Goal: Task Accomplishment & Management: Manage account settings

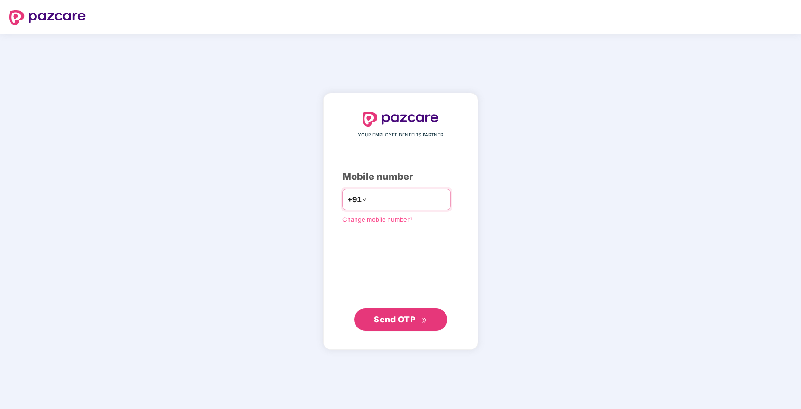
click at [395, 203] on input "number" at bounding box center [407, 199] width 76 height 15
type input "**********"
click at [406, 318] on span "Send OTP" at bounding box center [394, 319] width 41 height 10
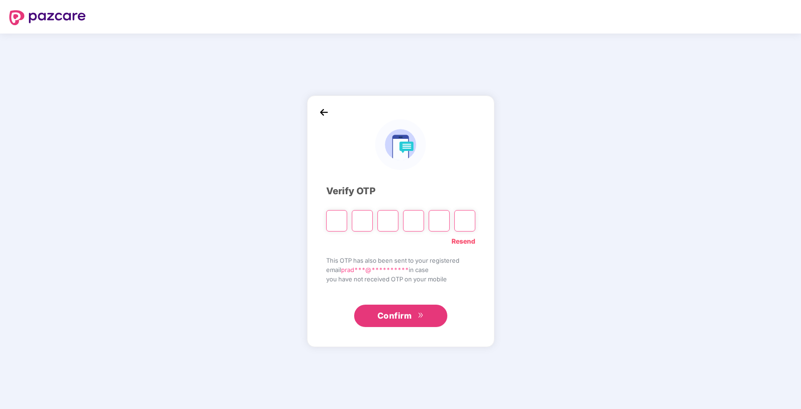
type input "*"
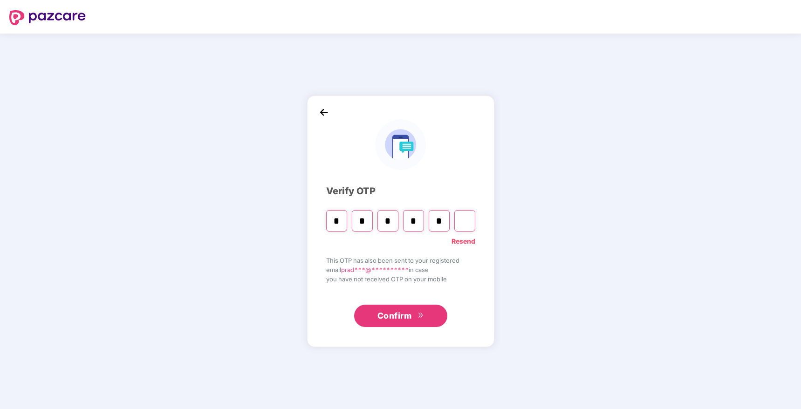
type input "*"
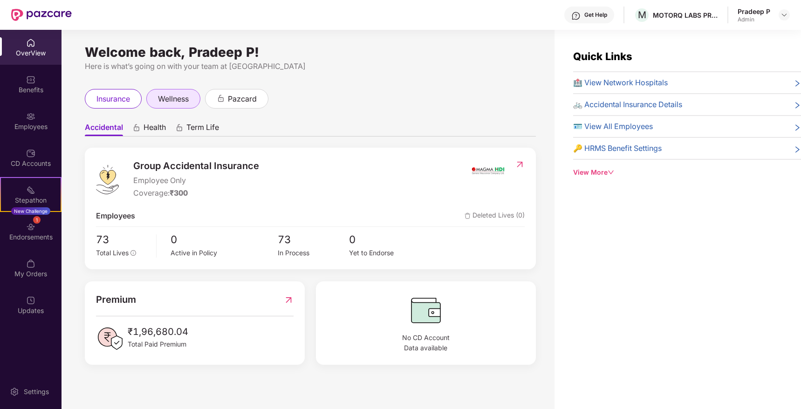
click at [187, 100] on span "wellness" at bounding box center [173, 99] width 31 height 12
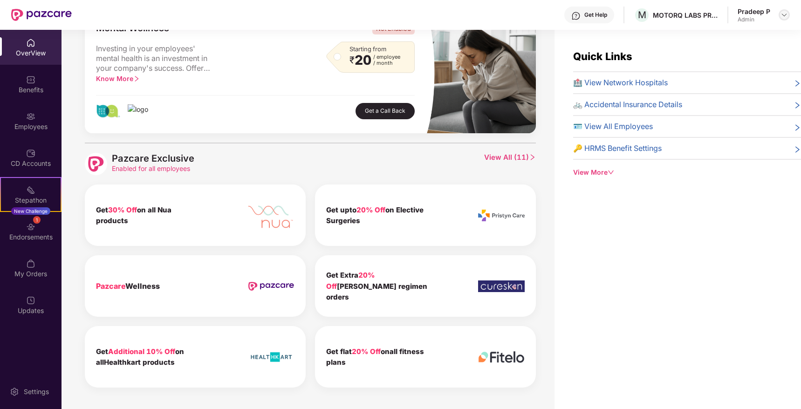
click at [784, 16] on img at bounding box center [783, 14] width 7 height 7
click at [734, 40] on div "Switch to User view" at bounding box center [740, 37] width 121 height 18
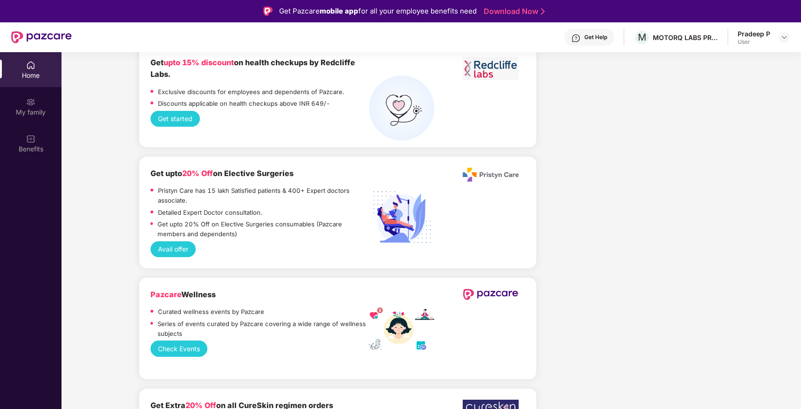
scroll to position [1038, 0]
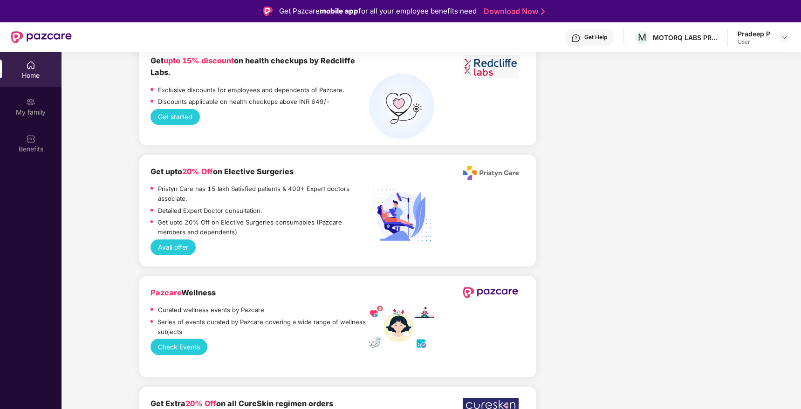
click at [185, 339] on button "Check Events" at bounding box center [178, 347] width 57 height 16
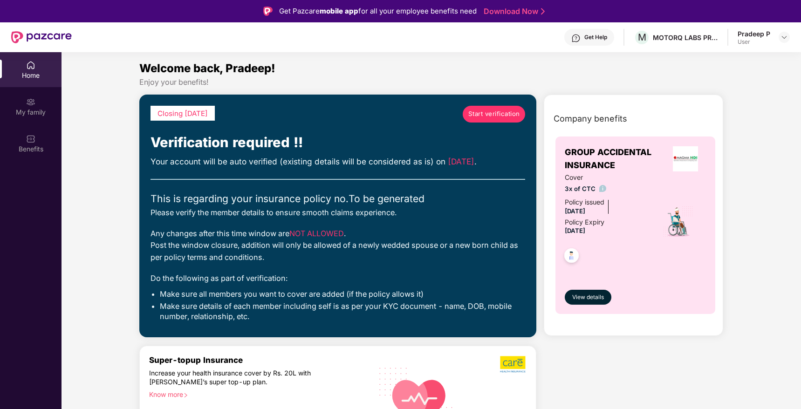
scroll to position [15, 0]
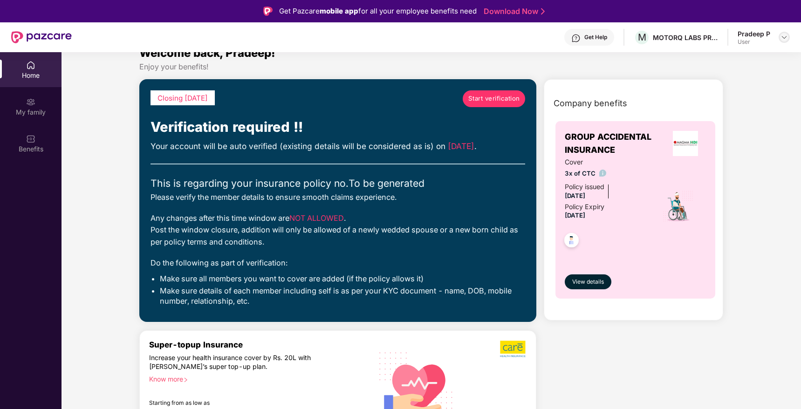
click at [783, 40] on img at bounding box center [783, 37] width 7 height 7
click at [721, 68] on div "Logout" at bounding box center [740, 77] width 121 height 18
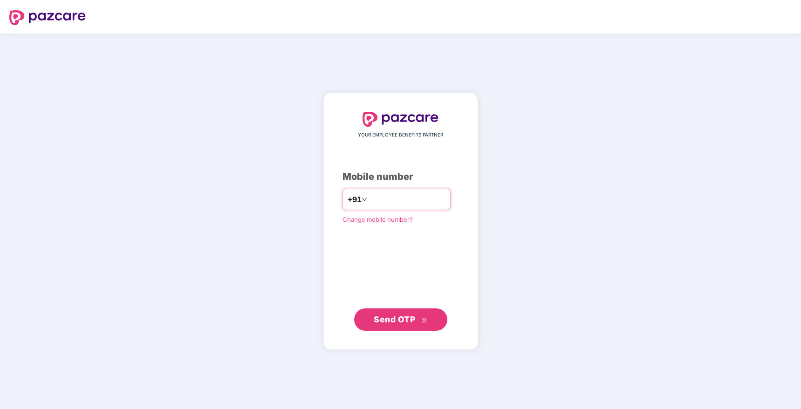
click at [383, 204] on input "number" at bounding box center [407, 199] width 76 height 15
type input "**********"
click at [399, 321] on span "Send OTP" at bounding box center [394, 319] width 41 height 10
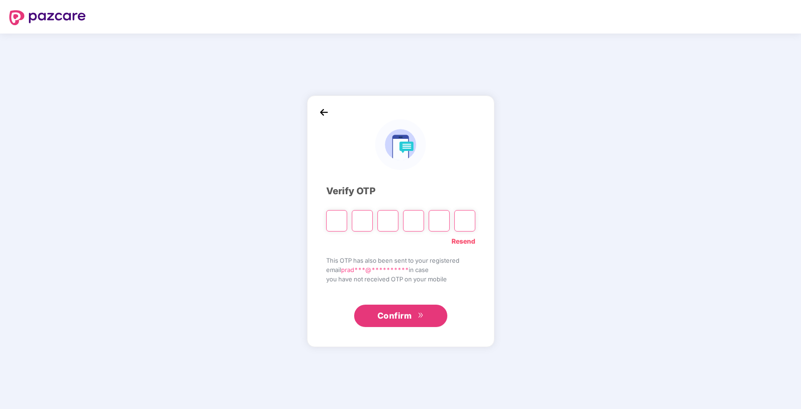
type input "*"
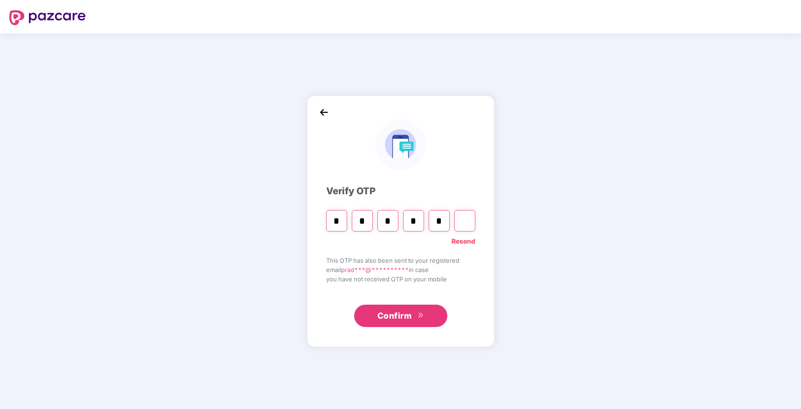
type input "*"
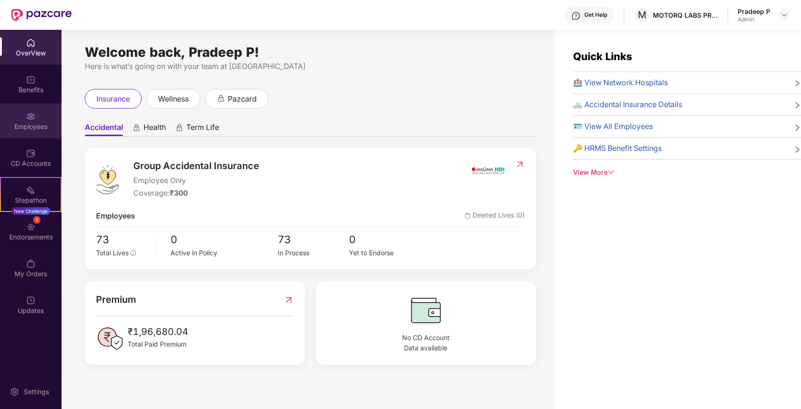
click at [27, 127] on div "Employees" at bounding box center [30, 126] width 61 height 9
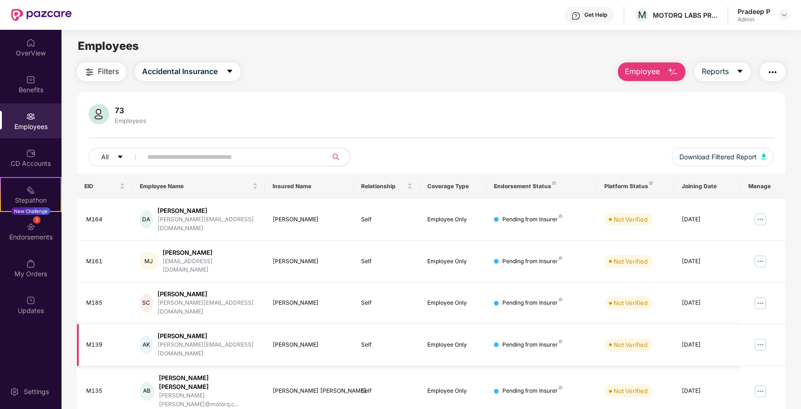
scroll to position [0, 0]
click at [449, 52] on div "Employees" at bounding box center [430, 46] width 739 height 18
click at [782, 13] on img at bounding box center [783, 14] width 7 height 7
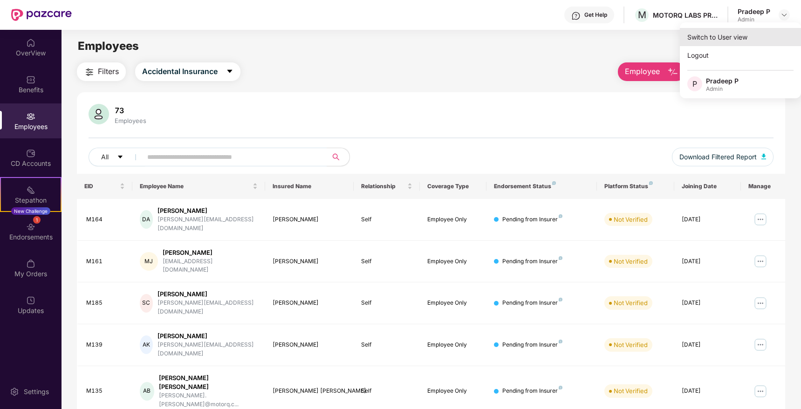
click at [710, 33] on div "Switch to User view" at bounding box center [740, 37] width 121 height 18
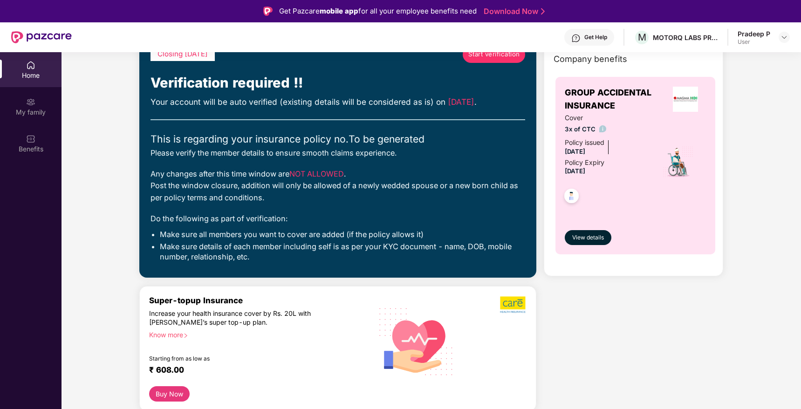
scroll to position [115, 0]
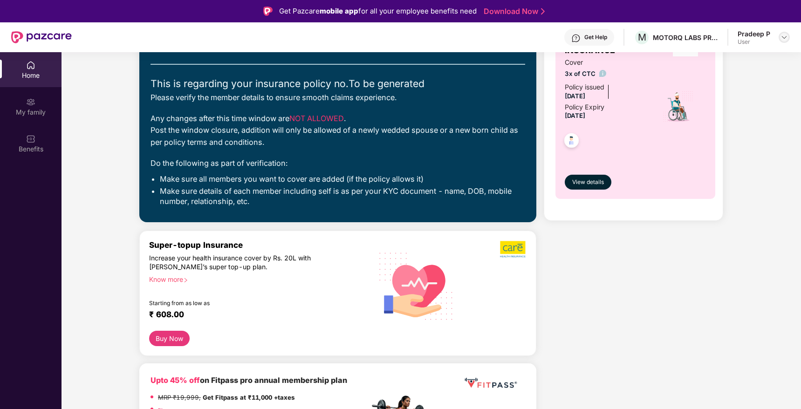
click at [779, 37] on div at bounding box center [783, 37] width 11 height 11
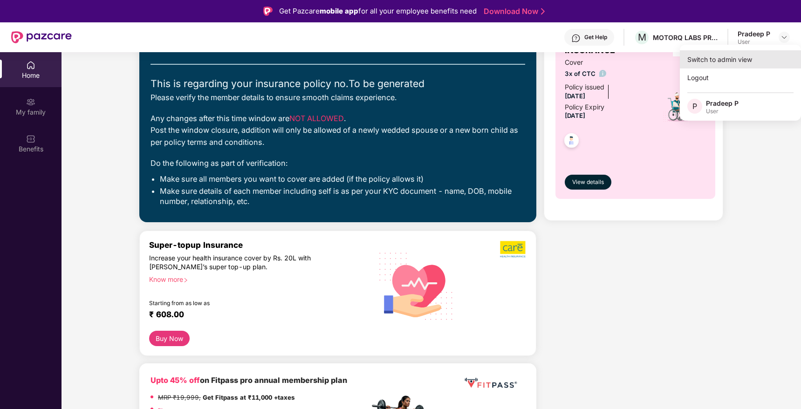
click at [736, 58] on div "Switch to admin view" at bounding box center [740, 59] width 121 height 18
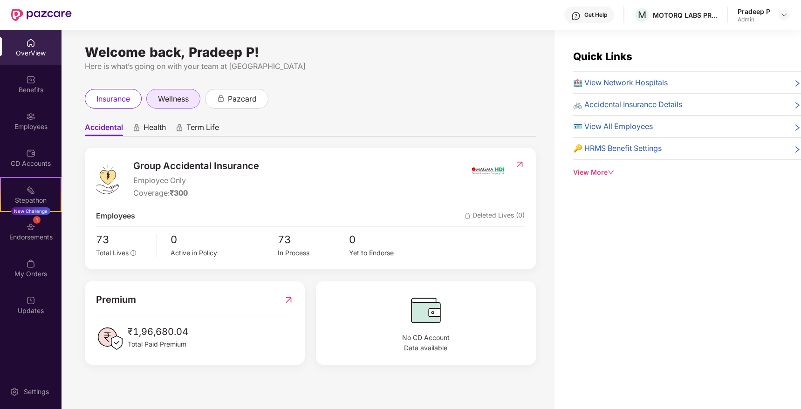
click at [187, 99] on span "wellness" at bounding box center [173, 99] width 31 height 12
